Goal: Task Accomplishment & Management: Complete application form

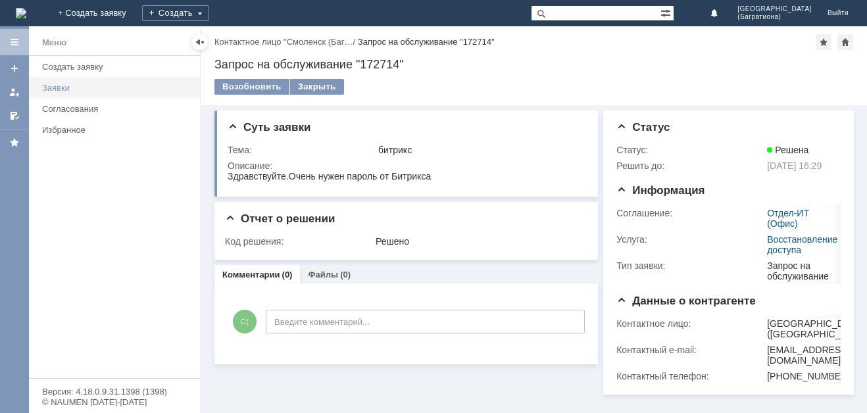
click at [63, 87] on div "Заявки" at bounding box center [117, 88] width 150 height 10
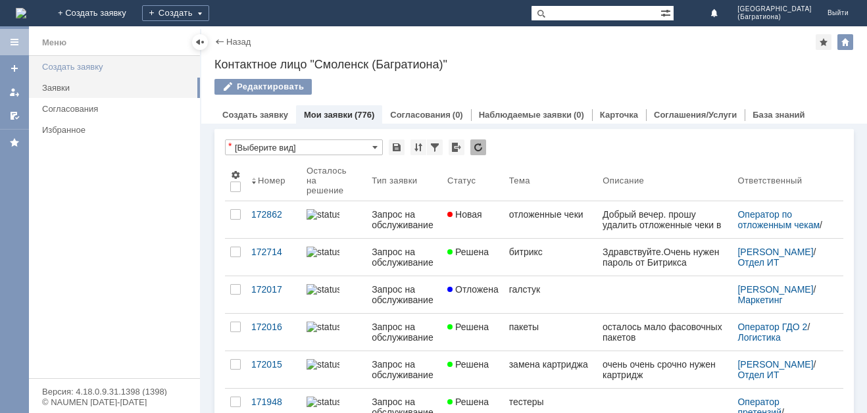
click at [91, 66] on div "Создать заявку" at bounding box center [117, 67] width 150 height 10
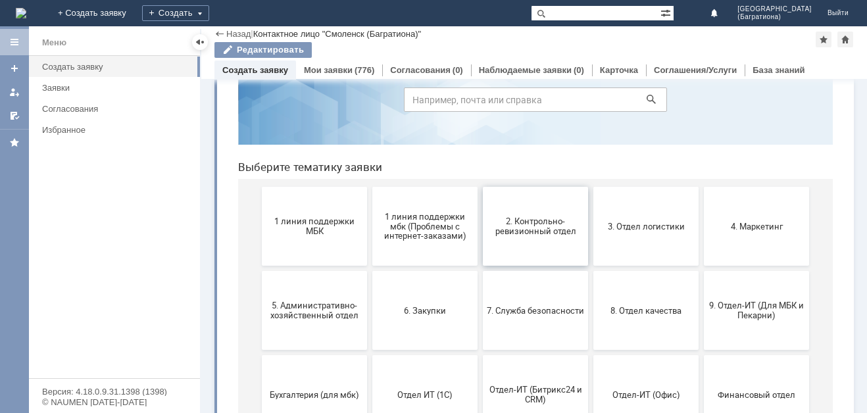
click at [548, 222] on span "2. Контрольно-ревизионный отдел" at bounding box center [535, 226] width 97 height 20
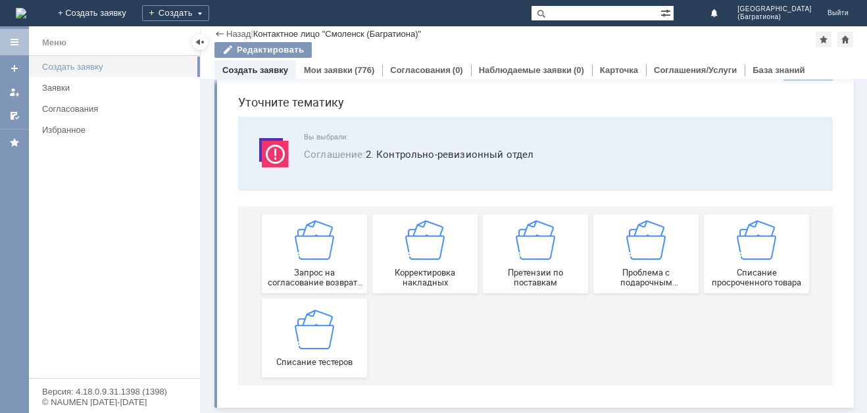
click at [104, 64] on div "Создать заявку" at bounding box center [117, 67] width 150 height 10
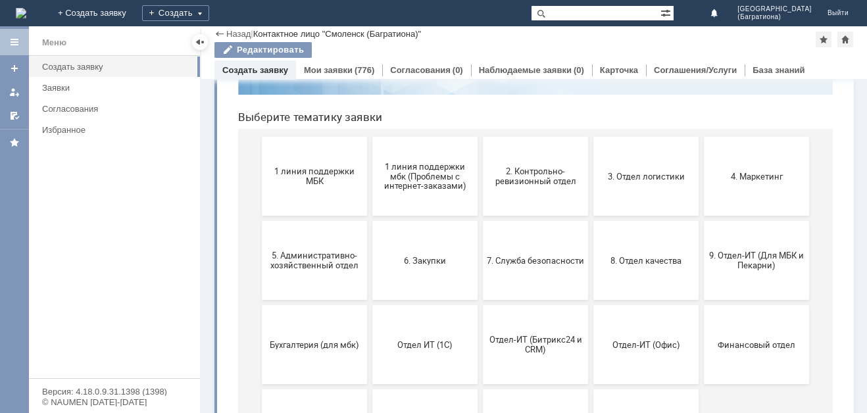
drag, startPoint x: 866, startPoint y: 169, endPoint x: 538, endPoint y: 228, distance: 332.7
click at [630, 187] on button "3. Отдел логистики" at bounding box center [645, 177] width 105 height 79
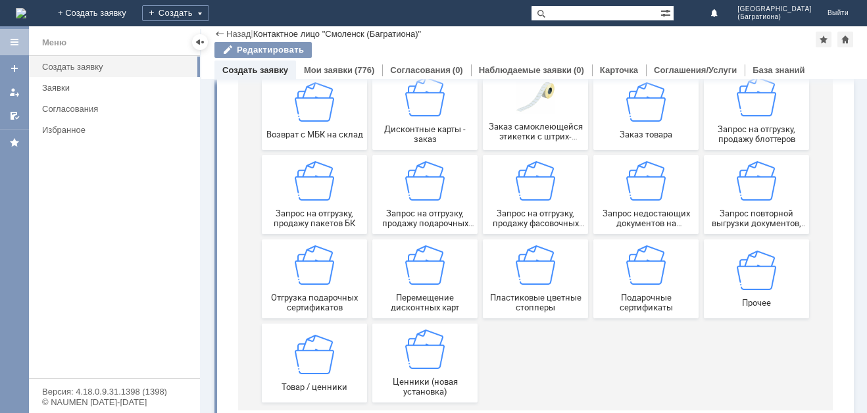
scroll to position [172, 0]
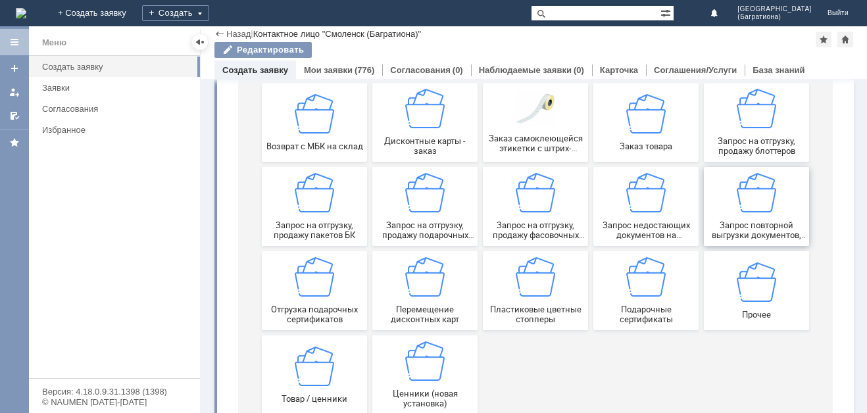
click at [744, 221] on span "Запрос повторной выгрузки документов, поступления на магазины франчайзи" at bounding box center [755, 230] width 97 height 20
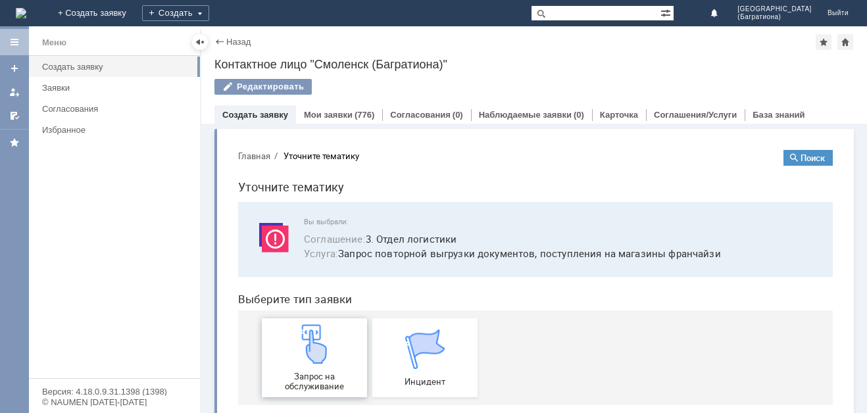
click at [318, 364] on div "Запрос на обслуживание" at bounding box center [314, 357] width 97 height 67
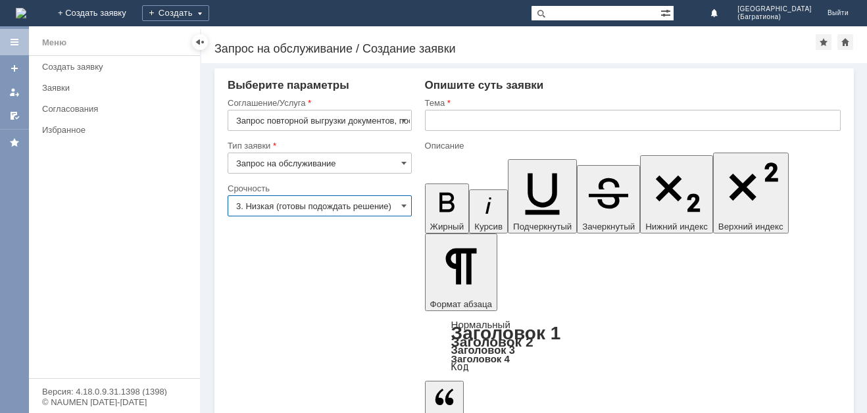
click at [328, 204] on input "3. Низкая (готовы подождать решение)" at bounding box center [319, 205] width 184 height 21
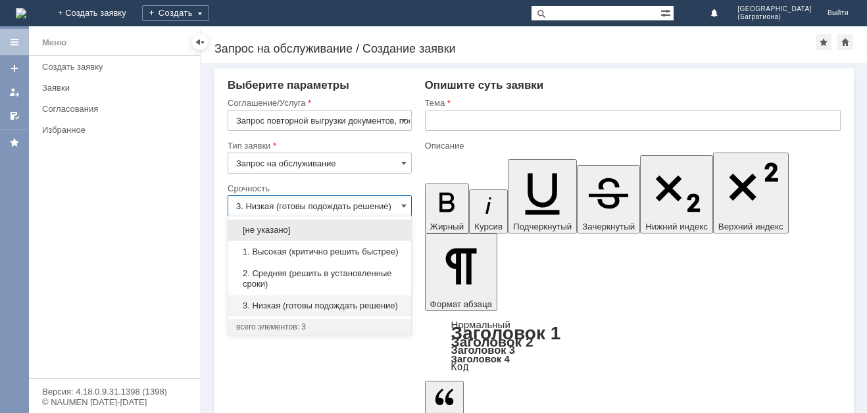
drag, startPoint x: 316, startPoint y: 250, endPoint x: 370, endPoint y: 199, distance: 73.9
click at [322, 247] on span "1. Высокая (критично решить быстрее)" at bounding box center [319, 252] width 167 height 11
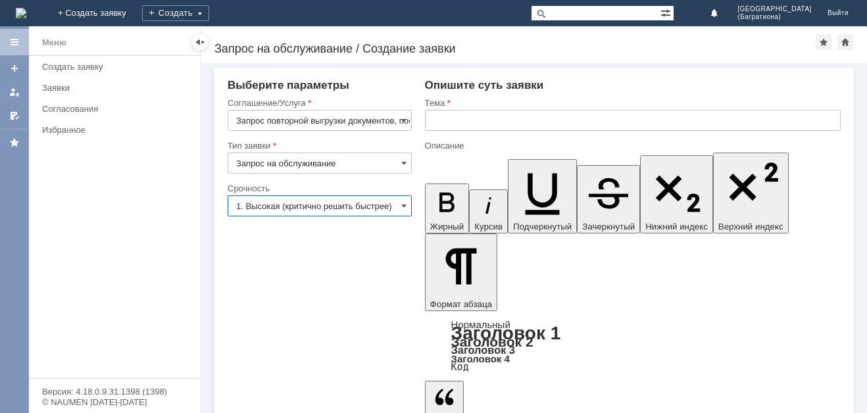
type input "1. Высокая (критично решить быстрее)"
click at [486, 116] on input "text" at bounding box center [633, 120] width 416 height 21
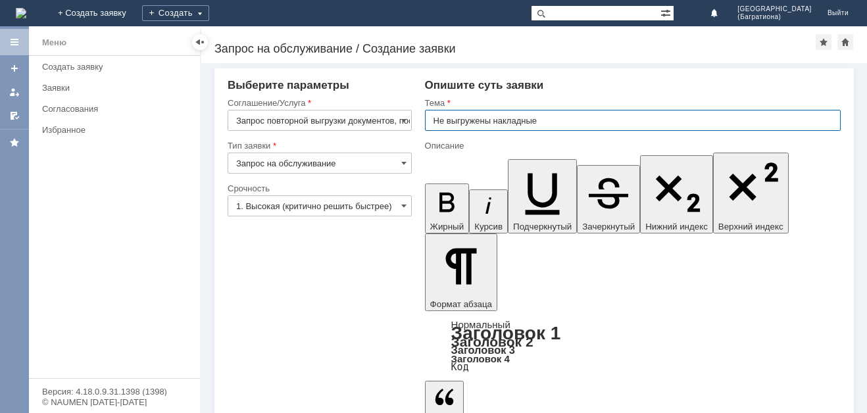
type input "Не выгружены накладные"
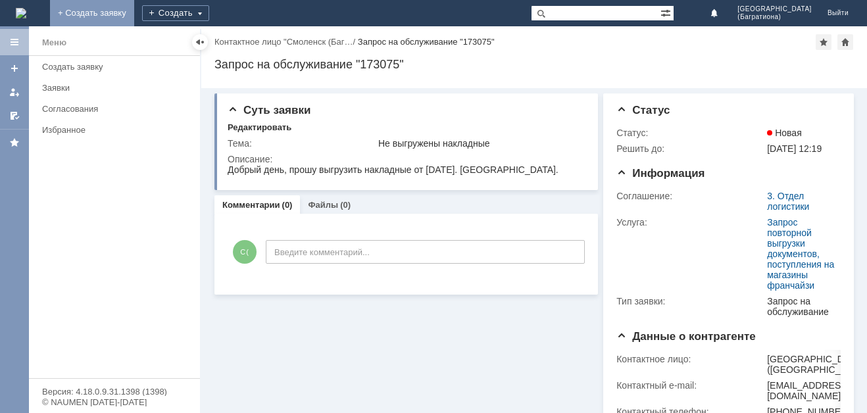
click at [134, 12] on link "+ Создать заявку" at bounding box center [92, 13] width 84 height 26
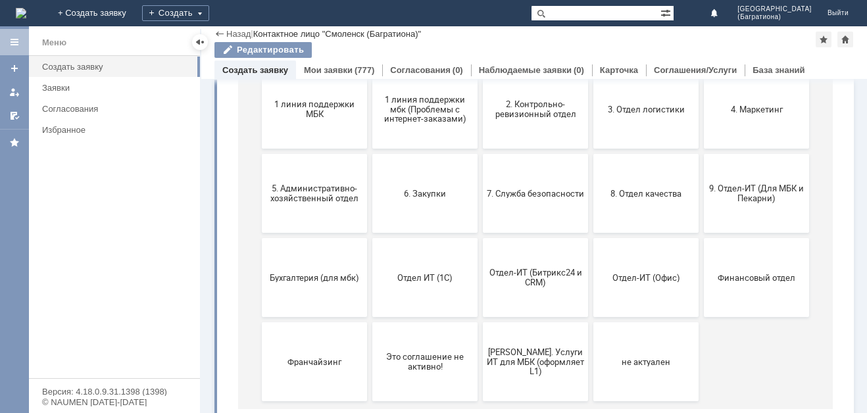
scroll to position [207, 0]
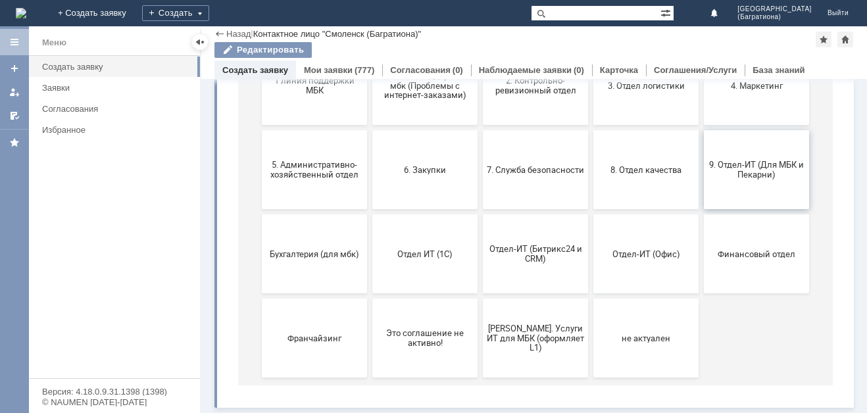
click at [736, 160] on span "9. Отдел-ИТ (Для МБК и Пекарни)" at bounding box center [755, 170] width 97 height 20
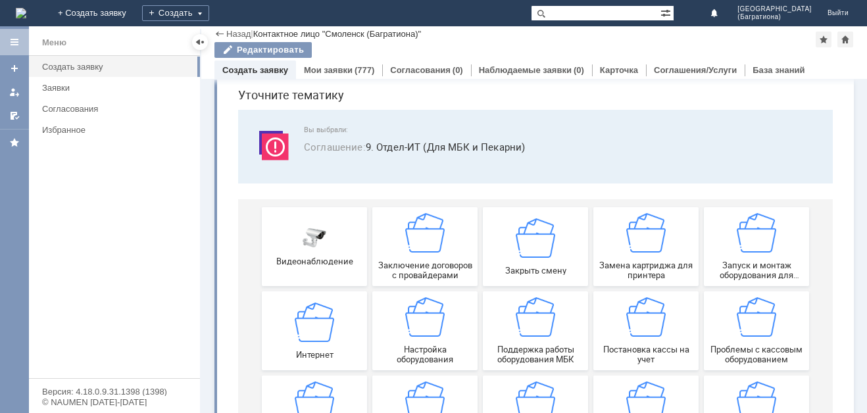
scroll to position [0, 0]
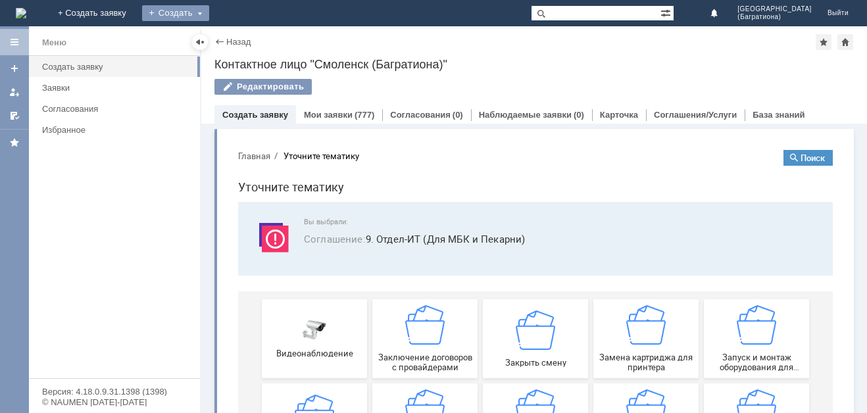
click at [209, 11] on div "Создать" at bounding box center [175, 13] width 67 height 16
click at [134, 12] on link "+ Создать заявку" at bounding box center [92, 13] width 84 height 26
click at [134, 16] on link "+ Создать заявку" at bounding box center [92, 13] width 84 height 26
click at [209, 11] on div "Создать" at bounding box center [175, 13] width 67 height 16
click at [245, 42] on link "Заявка" at bounding box center [195, 40] width 100 height 16
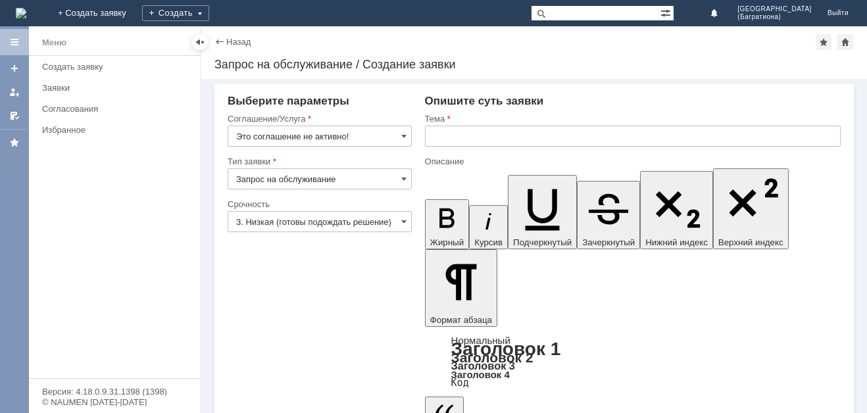
click at [377, 172] on input "Запрос на обслуживание" at bounding box center [319, 178] width 184 height 21
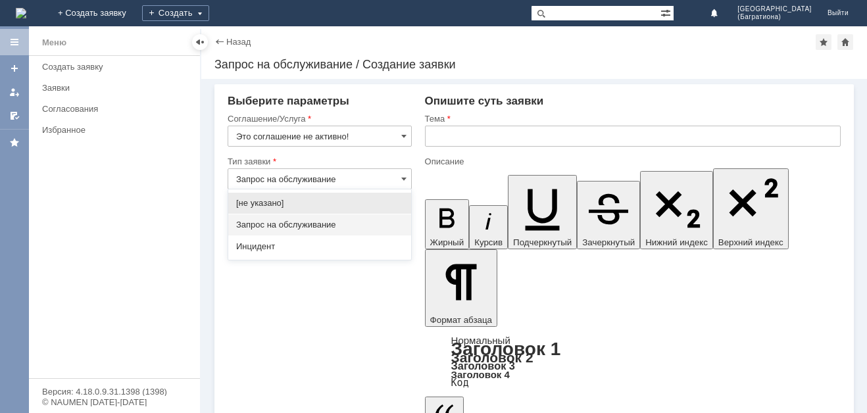
click at [330, 212] on div "[не указано]" at bounding box center [319, 203] width 183 height 21
type input "[не указано]"
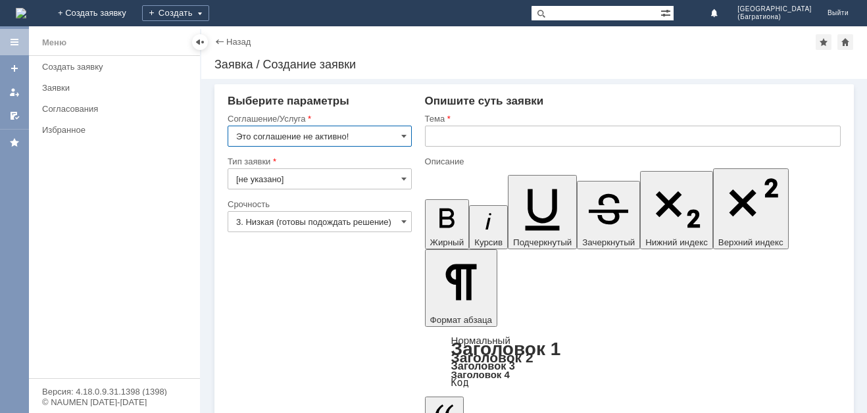
click at [339, 140] on input "Это соглашение не активно!" at bounding box center [319, 136] width 184 height 21
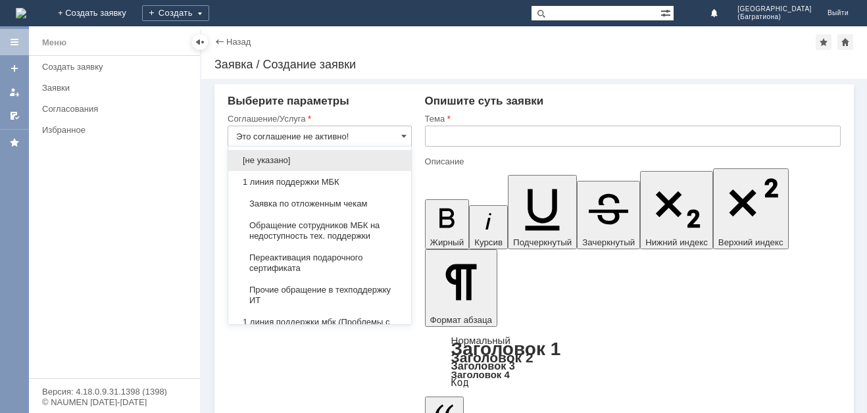
click at [281, 298] on span "Прочие обращение в техподдержку ИТ" at bounding box center [319, 295] width 167 height 21
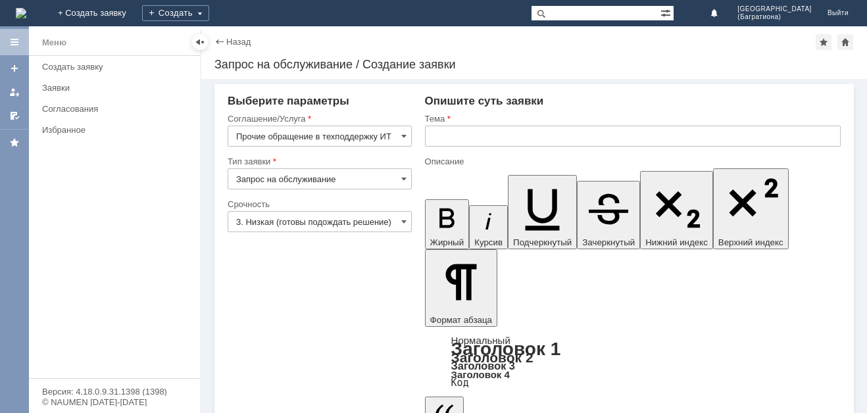
type input "Прочие обращение в техподдержку ИТ"
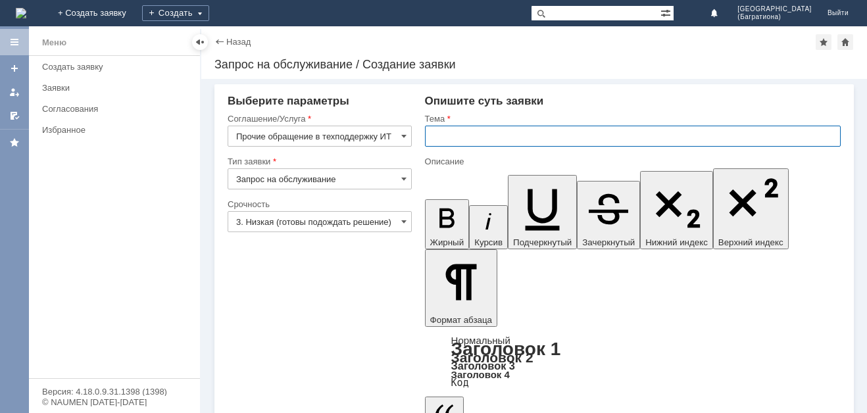
click at [441, 145] on input "text" at bounding box center [633, 136] width 416 height 21
click at [442, 133] on input "Не выгружны наклад" at bounding box center [633, 136] width 416 height 21
type input "Не выгружены накладные"
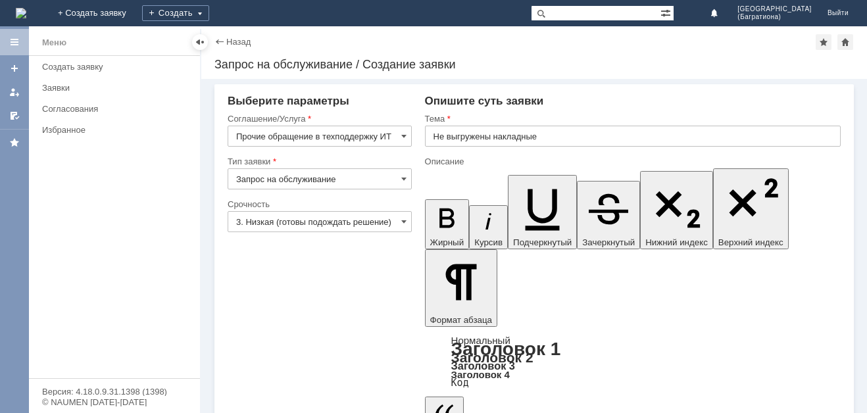
click at [363, 223] on input "3. Низкая (готовы подождать решение)" at bounding box center [319, 221] width 184 height 21
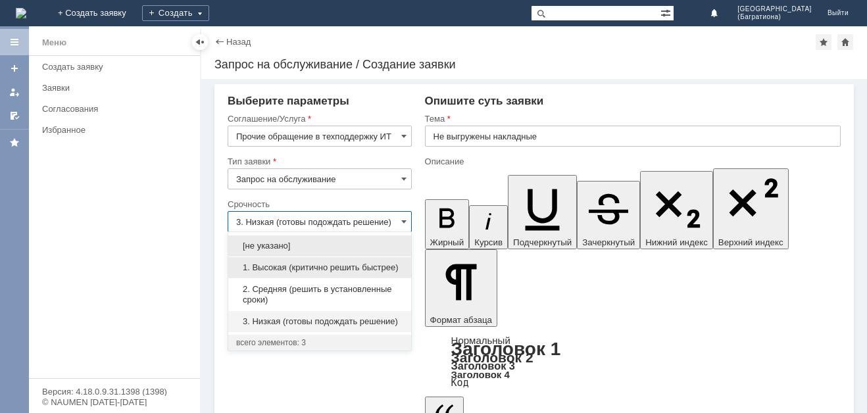
click at [330, 264] on span "1. Высокая (критично решить быстрее)" at bounding box center [319, 267] width 167 height 11
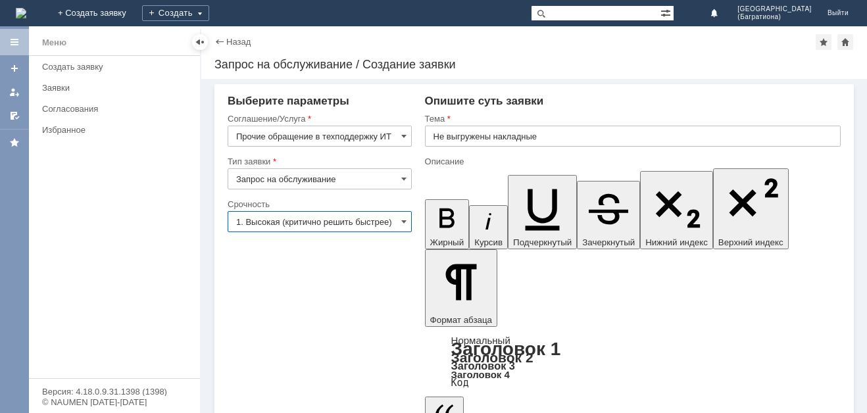
type input "1. Высокая (критично решить быстрее)"
